Goal: Information Seeking & Learning: Learn about a topic

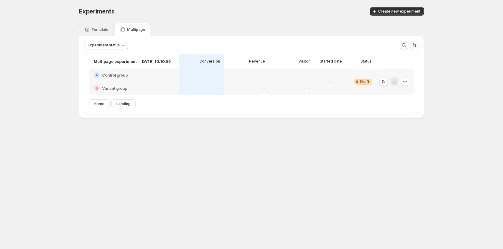
click at [106, 27] on div "Template" at bounding box center [96, 30] width 24 height 6
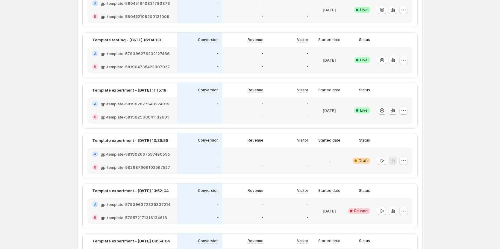
scroll to position [120, 0]
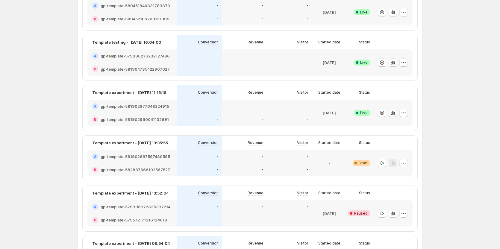
click at [394, 112] on icon "button" at bounding box center [393, 113] width 6 height 6
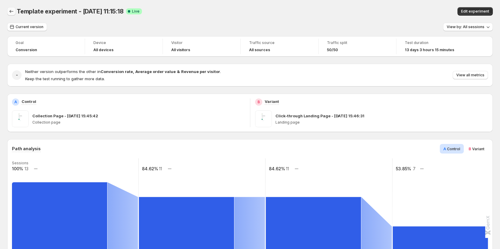
click at [14, 10] on icon "Back" at bounding box center [11, 11] width 6 height 6
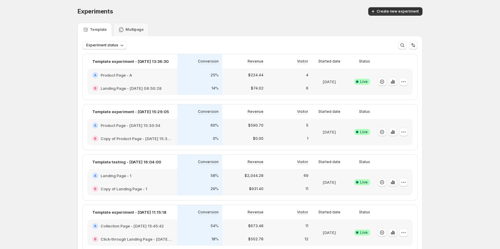
scroll to position [30, 0]
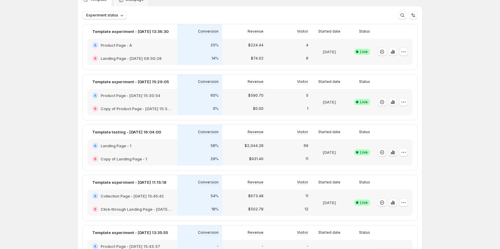
click at [394, 154] on icon "button" at bounding box center [392, 152] width 1 height 4
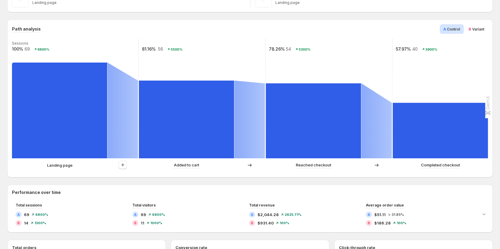
scroll to position [90, 0]
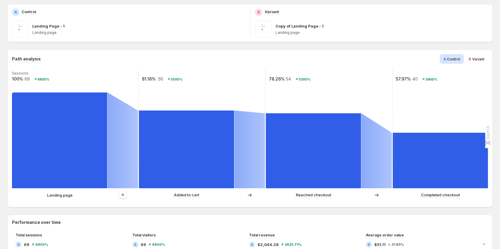
click at [471, 61] on span "B" at bounding box center [470, 59] width 3 height 5
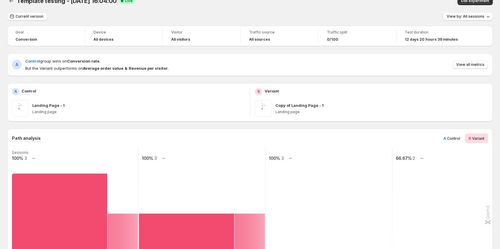
scroll to position [0, 0]
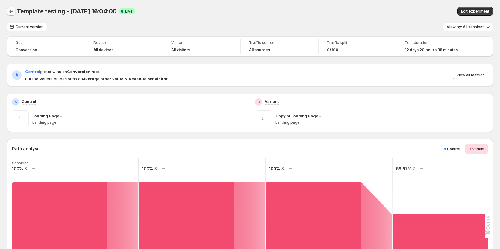
click at [13, 13] on icon "Back" at bounding box center [11, 11] width 6 height 6
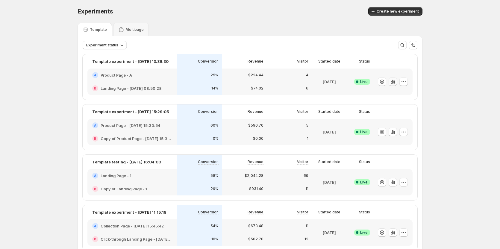
click at [394, 81] on icon "button" at bounding box center [392, 82] width 1 height 4
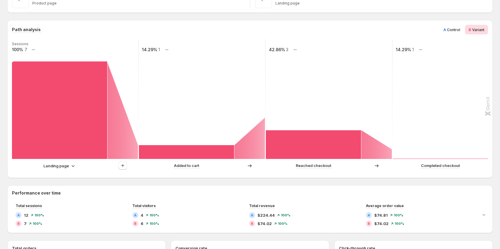
scroll to position [120, 0]
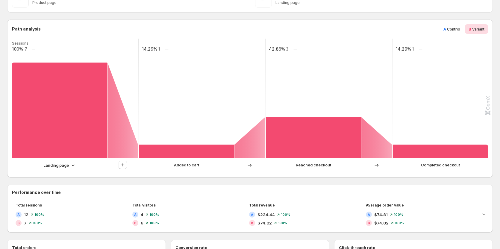
click at [64, 165] on p "Landing page" at bounding box center [55, 165] width 25 height 6
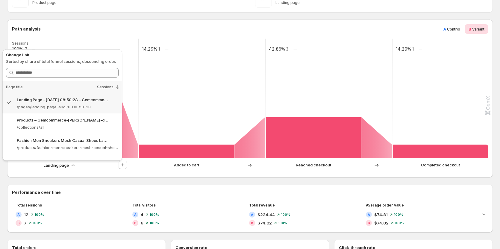
click at [111, 181] on div "Path analysis A Control B Variant Sessions 100% 7 14.29% 1 42.86% 3 14.29% 1 La…" at bounding box center [250, 244] width 486 height 451
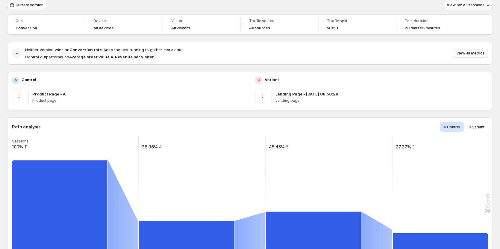
scroll to position [90, 0]
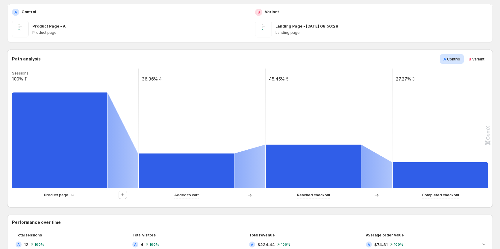
click at [61, 199] on div "Product page" at bounding box center [75, 195] width 126 height 9
click at [62, 196] on p "Product page" at bounding box center [56, 195] width 24 height 6
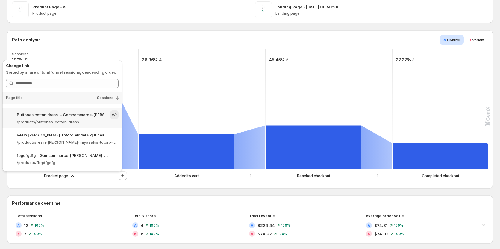
scroll to position [120, 0]
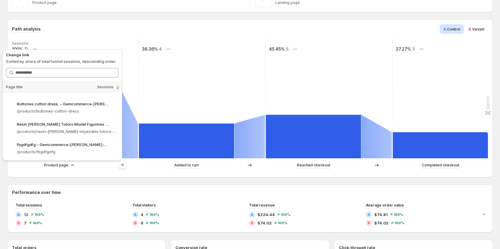
click at [87, 169] on div "Product page" at bounding box center [75, 165] width 126 height 9
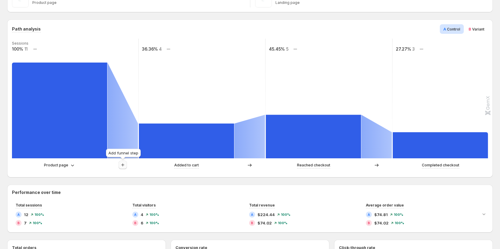
click at [123, 164] on icon "button" at bounding box center [123, 165] width 6 height 6
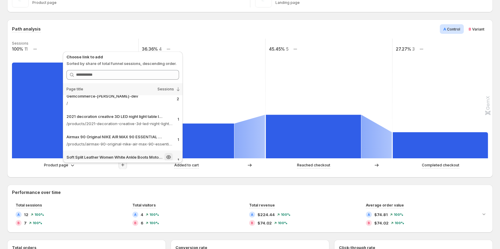
scroll to position [0, 0]
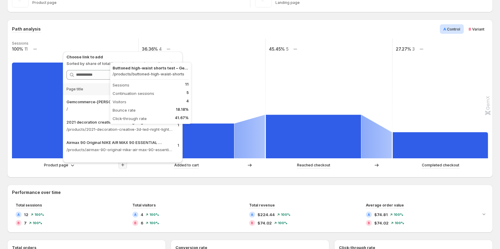
click at [39, 111] on rect at bounding box center [59, 111] width 95 height 96
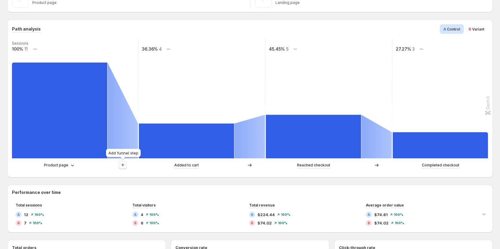
click at [121, 163] on icon "button" at bounding box center [123, 165] width 6 height 6
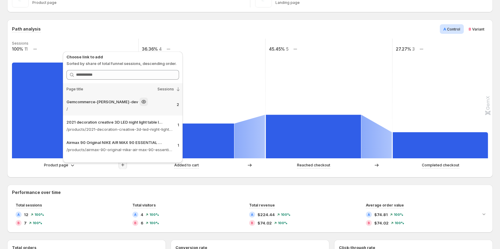
click at [115, 113] on div "Gemcommerce-sandy-dev / 2" at bounding box center [123, 105] width 120 height 20
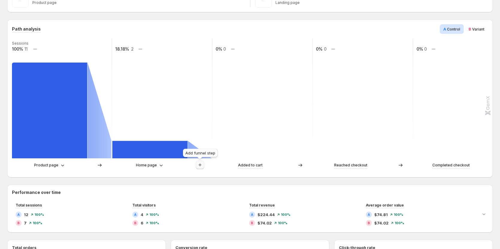
click at [197, 167] on icon "button" at bounding box center [200, 165] width 6 height 6
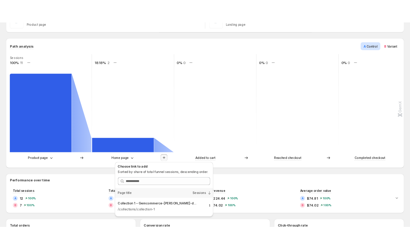
scroll to position [150, 0]
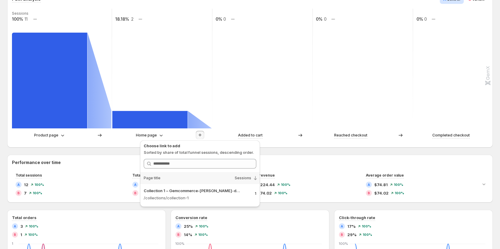
click at [179, 193] on p "Collection 1 – Gemcommerce-sandy-dev" at bounding box center [192, 191] width 97 height 6
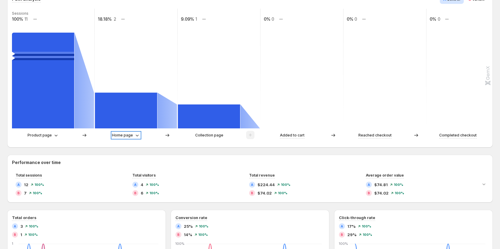
click at [137, 135] on icon at bounding box center [137, 135] width 6 height 6
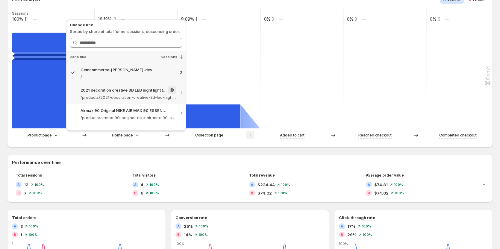
click at [128, 96] on p "/products/2021-decoration-creative-3d-led-night-light-table-lamp-children-bedro…" at bounding box center [129, 97] width 96 height 6
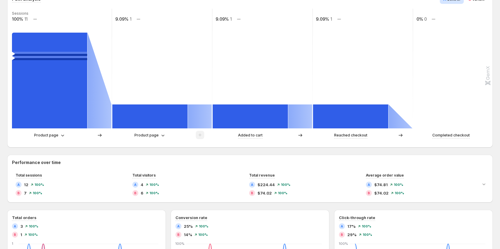
click at [134, 133] on div "Product page" at bounding box center [149, 135] width 75 height 6
click at [141, 138] on p "Product page" at bounding box center [146, 135] width 24 height 6
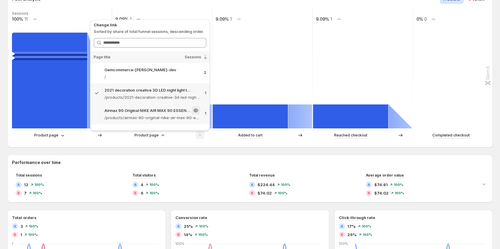
click at [149, 121] on div "Airmax 90 Original NIKE AIR MAX 90 ESSENTIAL men's Running Shoes Sport – Gemcom…" at bounding box center [150, 114] width 120 height 20
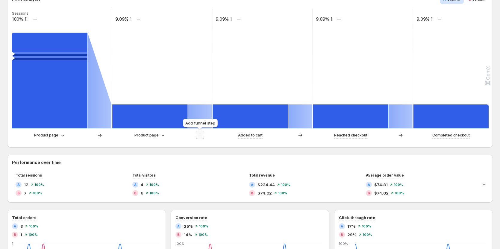
click at [196, 135] on button "button" at bounding box center [200, 135] width 8 height 8
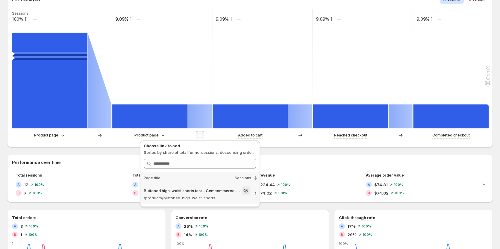
click at [216, 189] on p "Buttoned high-waist shorts test – Gemcommerce-sandy-dev" at bounding box center [192, 191] width 97 height 6
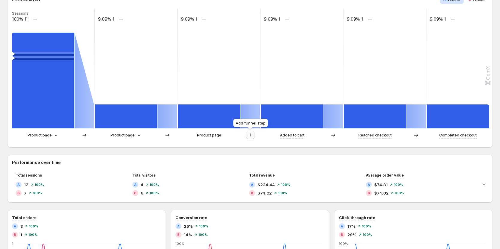
click at [251, 134] on icon "button" at bounding box center [250, 135] width 6 height 6
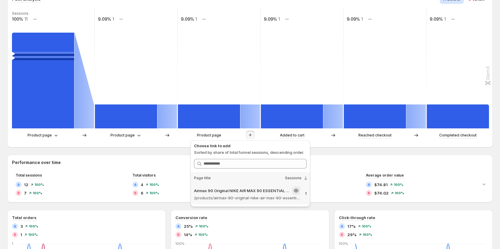
click at [244, 195] on p "/products/airmax-90-original-nike-air-max-90-essential-mens-running-shoes-sport…" at bounding box center [247, 198] width 106 height 6
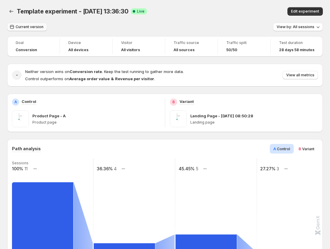
click at [30, 31] on button "Current version" at bounding box center [27, 27] width 40 height 8
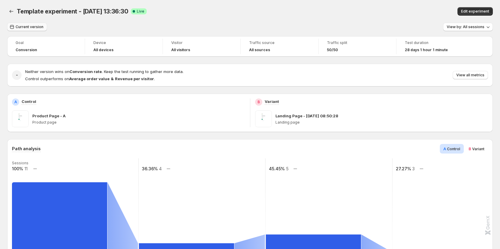
click at [29, 26] on span "Current version" at bounding box center [30, 27] width 28 height 5
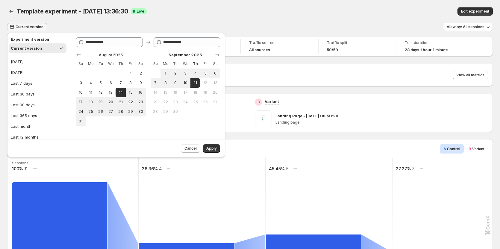
click at [239, 26] on div "Current version View by: All sessions" at bounding box center [250, 27] width 486 height 9
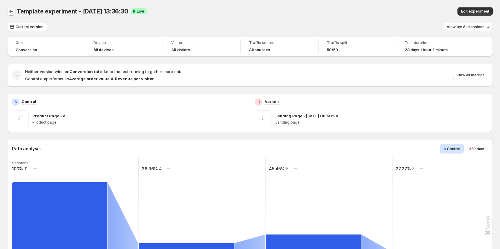
click at [12, 11] on icon "Back" at bounding box center [11, 11] width 6 height 6
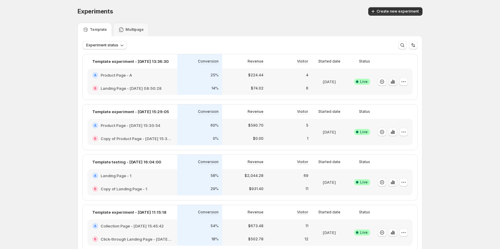
click at [395, 81] on icon "button" at bounding box center [394, 82] width 1 height 3
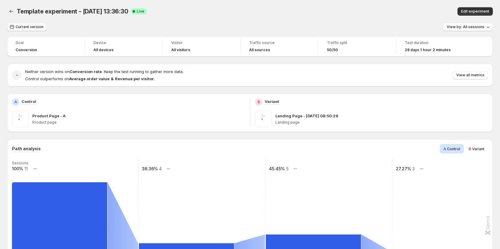
click at [18, 29] on button "Current version" at bounding box center [27, 27] width 40 height 8
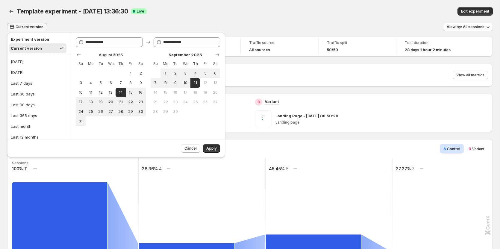
click at [94, 29] on div "Current version View by: All sessions" at bounding box center [250, 27] width 486 height 9
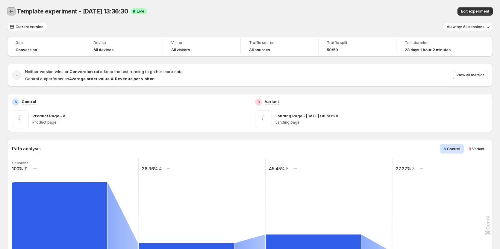
click at [9, 10] on icon "Back" at bounding box center [11, 11] width 6 height 6
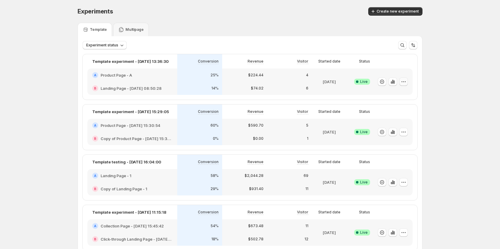
click at [407, 82] on icon "button" at bounding box center [404, 82] width 6 height 6
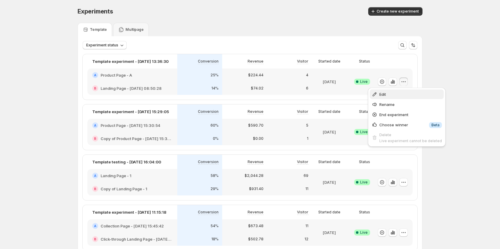
click at [389, 95] on span "Edit" at bounding box center [410, 94] width 63 height 6
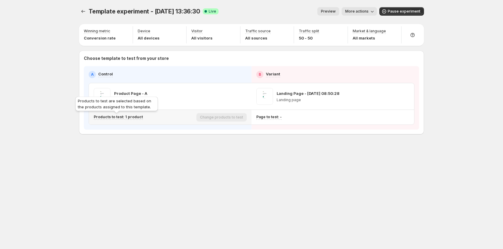
click at [129, 115] on p "Products to test: 1 product" at bounding box center [118, 117] width 49 height 5
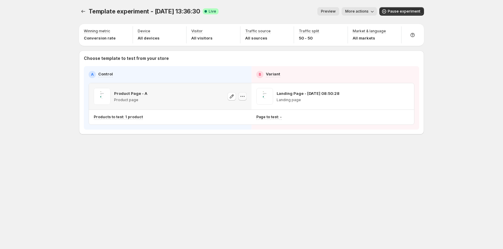
click at [245, 97] on icon "button" at bounding box center [243, 96] width 6 height 6
click at [244, 130] on span "579860499013829451" at bounding box center [234, 130] width 41 height 4
click at [270, 170] on div "Template experiment - Aug 14, 13:36:30. This page is ready Template experiment …" at bounding box center [251, 124] width 359 height 249
click at [84, 11] on icon "Experiments" at bounding box center [83, 11] width 6 height 6
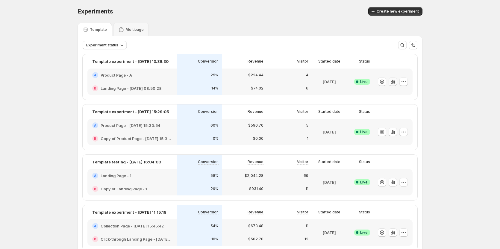
click at [392, 81] on icon "button" at bounding box center [393, 82] width 6 height 6
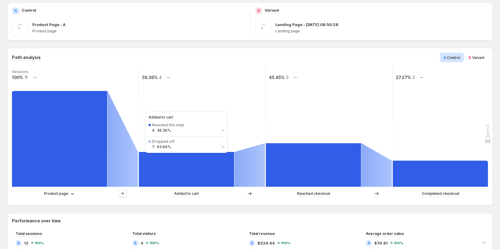
scroll to position [120, 0]
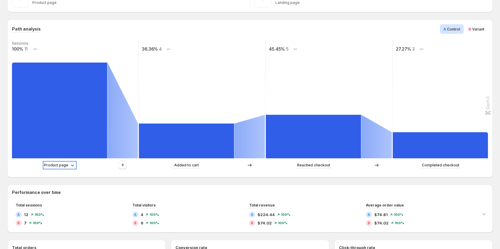
click at [63, 165] on p "Product page" at bounding box center [56, 165] width 24 height 6
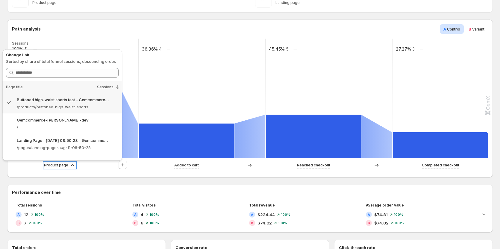
click at [63, 165] on p "Product page" at bounding box center [56, 165] width 24 height 6
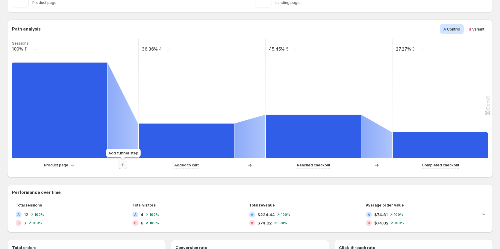
click at [122, 164] on icon "button" at bounding box center [123, 165] width 6 height 6
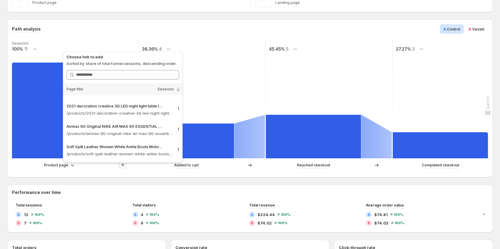
click at [108, 66] on p "Sorted by share of total funnel sessions, descending order." at bounding box center [122, 64] width 113 height 6
copy p "Sorted by share of total funnel sessions, descending order."
click at [126, 55] on p "Choose link to add" at bounding box center [122, 57] width 113 height 6
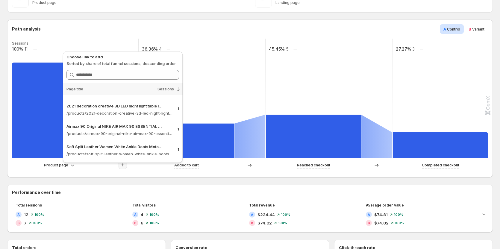
click at [126, 63] on p "Sorted by share of total funnel sessions, descending order." at bounding box center [122, 64] width 113 height 6
copy p "Sorted by share of total funnel sessions, descending order."
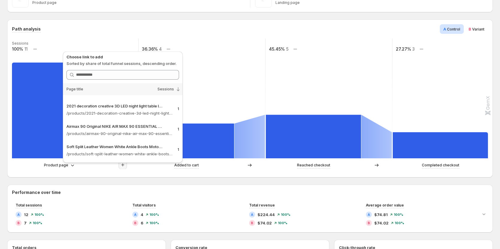
click at [125, 57] on p "Choose link to add" at bounding box center [122, 57] width 113 height 6
click at [118, 64] on p "Sorted by share of total funnel sessions, descending order." at bounding box center [122, 64] width 113 height 6
drag, startPoint x: 118, startPoint y: 64, endPoint x: 125, endPoint y: 63, distance: 6.9
click at [119, 64] on p "Sorted by share of total funnel sessions, descending order." at bounding box center [122, 64] width 113 height 6
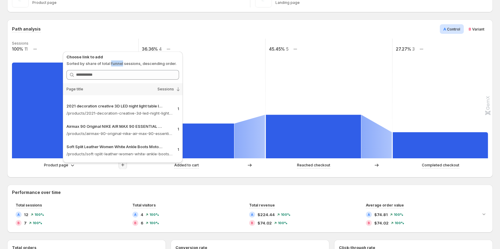
click at [122, 63] on p "Sorted by share of total funnel sessions, descending order." at bounding box center [122, 64] width 113 height 6
click at [134, 65] on p "Sorted by share of total funnel sessions, descending order." at bounding box center [122, 64] width 113 height 6
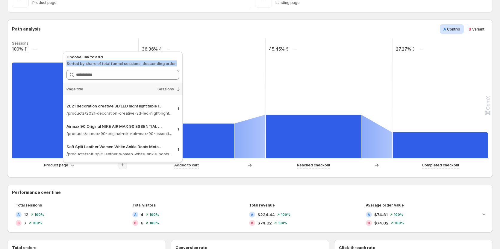
click at [134, 65] on p "Sorted by share of total funnel sessions, descending order." at bounding box center [122, 64] width 113 height 6
click at [123, 64] on p "Sorted by share of total funnel sessions, descending order." at bounding box center [122, 64] width 113 height 6
click at [154, 58] on p "Choose link to add" at bounding box center [122, 57] width 113 height 6
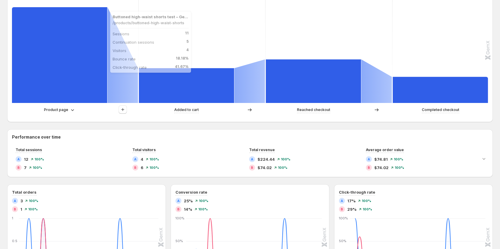
scroll to position [180, 0]
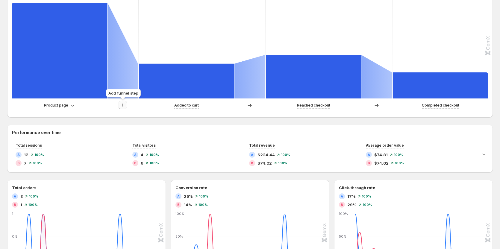
click at [120, 105] on icon "button" at bounding box center [123, 105] width 6 height 6
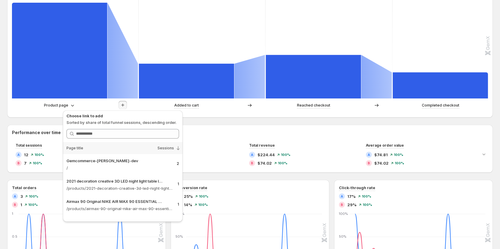
click at [117, 122] on p "Sorted by share of total funnel sessions, descending order." at bounding box center [122, 123] width 113 height 6
click at [116, 121] on p "Sorted by share of total funnel sessions, descending order." at bounding box center [122, 123] width 113 height 6
click at [115, 120] on p "Sorted by share of total funnel sessions, descending order." at bounding box center [122, 123] width 113 height 6
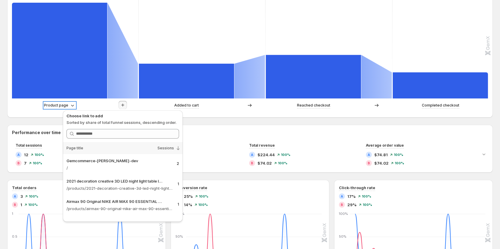
click at [61, 103] on p "Product page" at bounding box center [56, 105] width 24 height 6
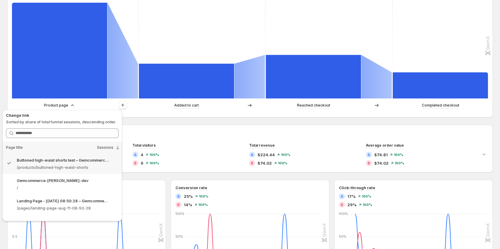
click at [42, 123] on p "Sorted by share of total funnel sessions, descending order." at bounding box center [62, 122] width 113 height 6
copy p "Sorted by share of total funnel sessions, descending order."
click at [111, 158] on icon at bounding box center [114, 160] width 6 height 6
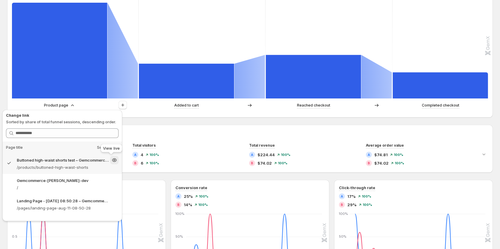
click at [114, 160] on icon at bounding box center [115, 160] width 2 height 2
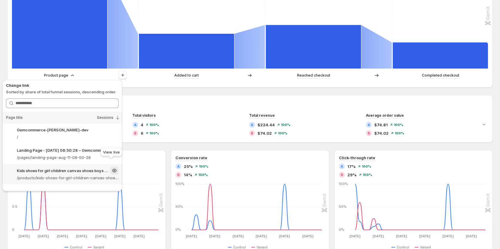
scroll to position [30, 0]
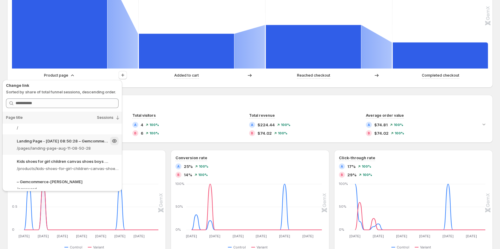
click at [58, 142] on p "Landing Page - Aug 11, 08:50:28 – Gemcommerce-sandy-dev" at bounding box center [63, 141] width 92 height 6
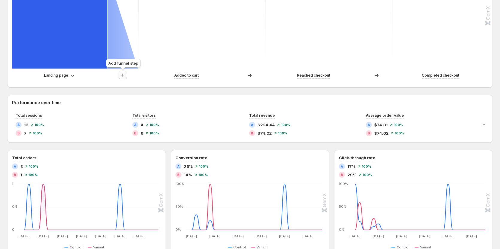
click at [124, 78] on icon "button" at bounding box center [123, 75] width 6 height 6
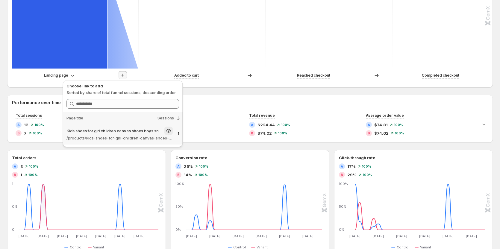
click at [107, 130] on p "Kids shoes for girl children canvas shoes boys sneakers Spring autumn – Gemcomm…" at bounding box center [114, 131] width 97 height 6
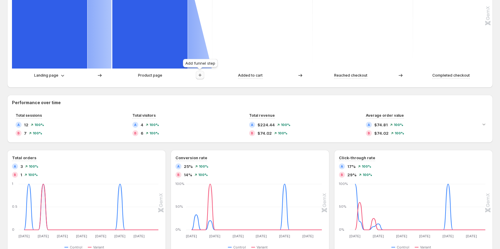
click at [199, 75] on icon "button" at bounding box center [200, 75] width 6 height 6
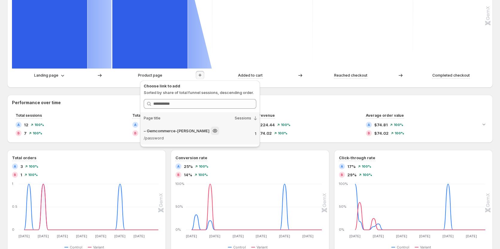
click at [178, 133] on p "– Gemcommerce-sandy-dev" at bounding box center [177, 131] width 66 height 6
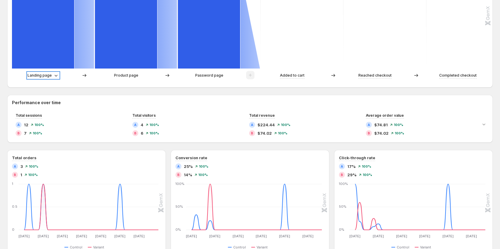
click at [53, 77] on icon at bounding box center [56, 75] width 6 height 6
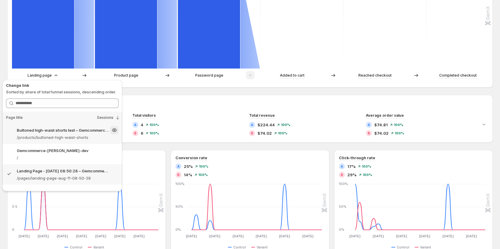
click at [76, 135] on p "/products/buttoned-high-waist-shorts" at bounding box center [68, 137] width 102 height 6
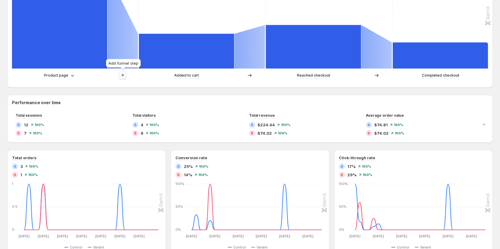
click at [124, 76] on icon "button" at bounding box center [123, 75] width 6 height 6
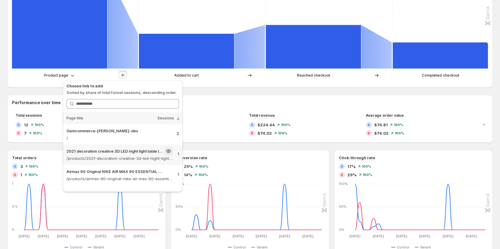
click at [128, 151] on p "2021 decoration creative 3D LED night light table lamp children bedroo – Gemcom…" at bounding box center [114, 151] width 97 height 6
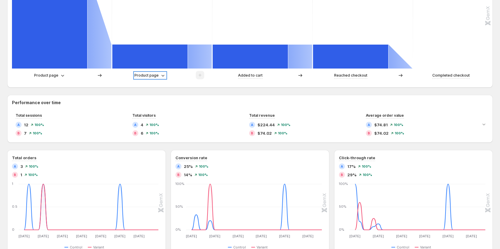
click at [155, 75] on p "Product page" at bounding box center [146, 75] width 24 height 6
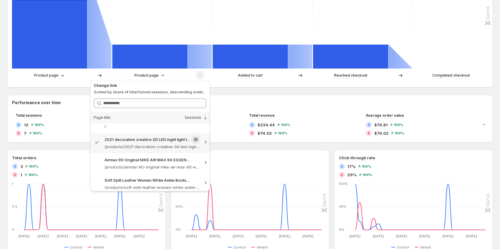
scroll to position [16, 0]
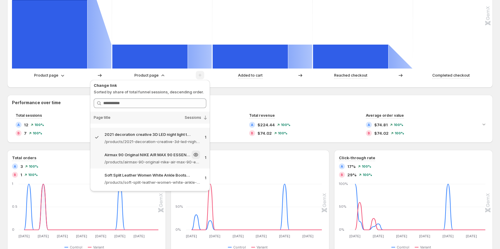
click at [146, 152] on div "Airmax 90 Original NIKE AIR MAX 90 ESSENTIAL men's Running Shoes Sport – Gemcom…" at bounding box center [153, 155] width 96 height 8
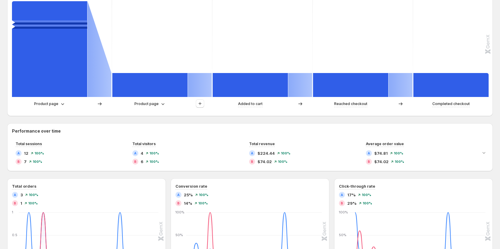
scroll to position [180, 0]
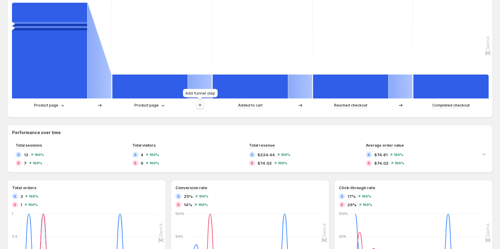
click at [202, 107] on icon "button" at bounding box center [200, 105] width 6 height 6
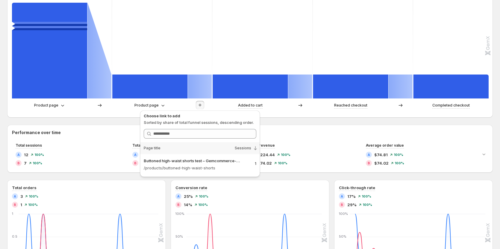
drag, startPoint x: 198, startPoint y: 166, endPoint x: 180, endPoint y: 136, distance: 34.4
click at [198, 166] on p "/products/buttoned-high-waist-shorts" at bounding box center [197, 168] width 106 height 6
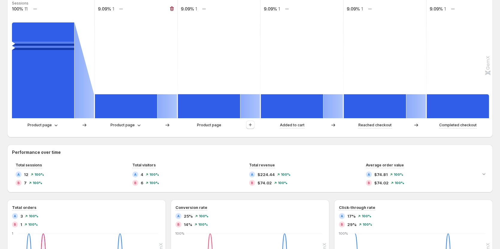
scroll to position [120, 0]
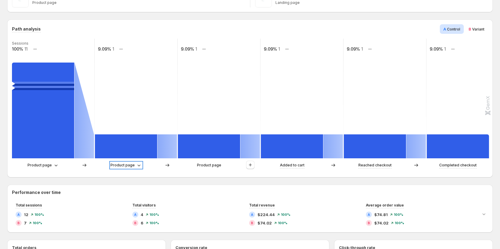
click at [134, 165] on div "Product page" at bounding box center [126, 165] width 31 height 6
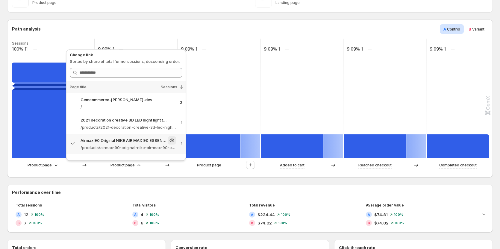
click at [131, 145] on p "/products/airmax-90-original-nike-air-max-90-essential-mens-running-shoes-sport…" at bounding box center [129, 148] width 96 height 6
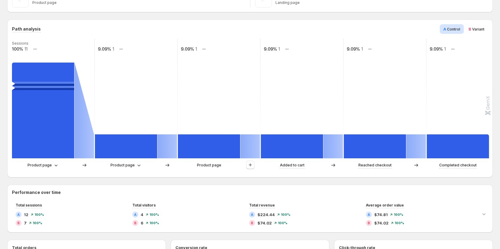
click at [130, 161] on div "Product page" at bounding box center [136, 165] width 82 height 9
click at [131, 164] on p "Product page" at bounding box center [123, 165] width 24 height 6
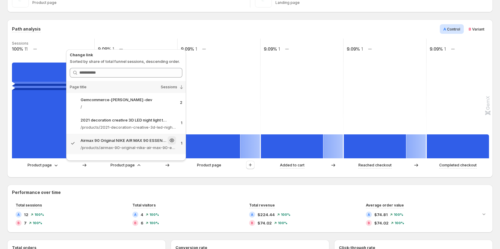
click at [122, 142] on p "Airmax 90 Original NIKE AIR MAX 90 ESSENTIAL men's Running Shoes Sport – Gemcom…" at bounding box center [124, 140] width 86 height 6
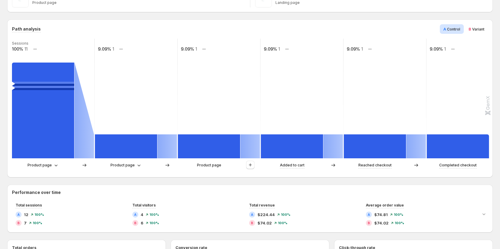
click at [188, 186] on div "Performance over time Total sessions A 12 100% B 7 100% Total visitors A 4 100%…" at bounding box center [250, 209] width 486 height 48
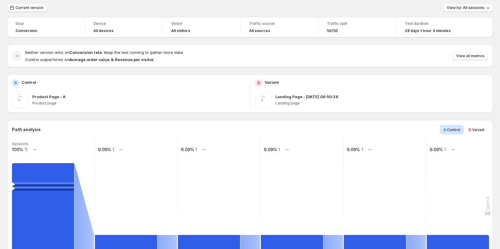
scroll to position [0, 0]
